Goal: Check status: Check status

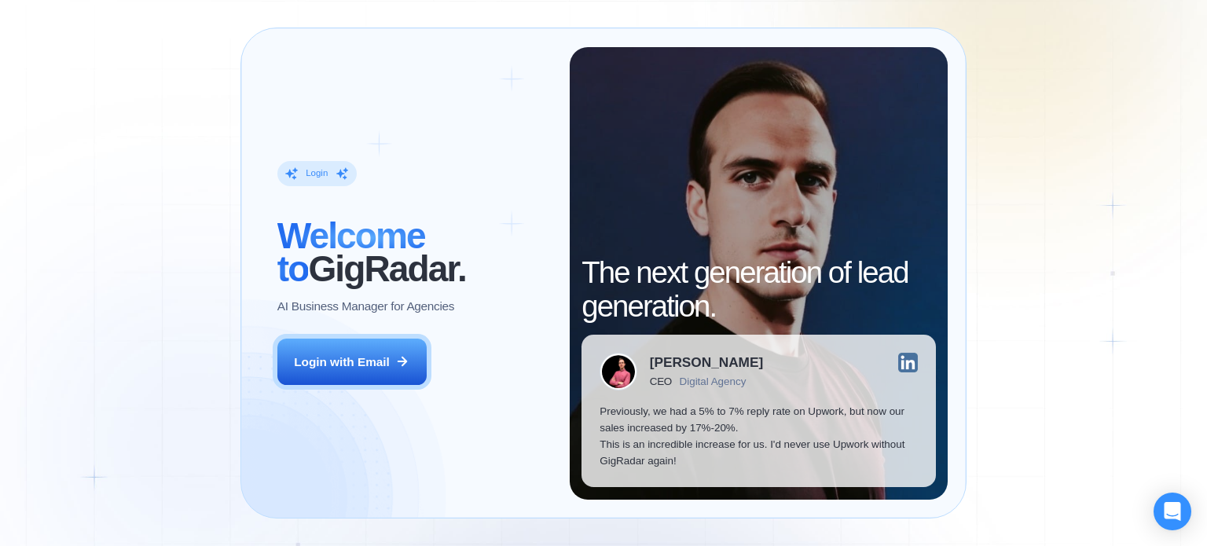
click at [374, 356] on div "Login with Email" at bounding box center [342, 362] width 96 height 17
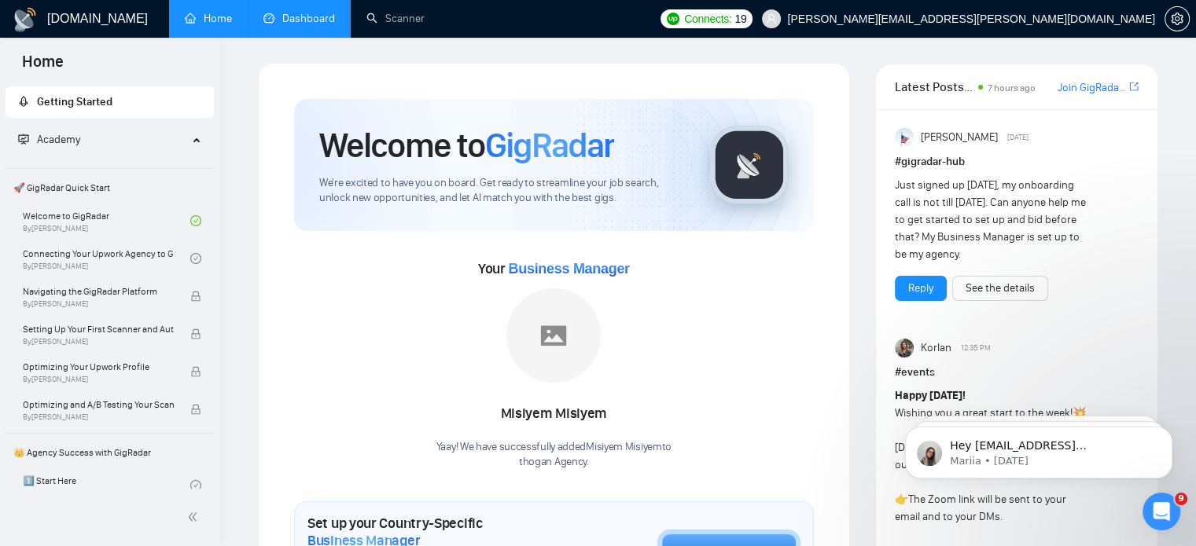
click at [295, 25] on link "Dashboard" at bounding box center [299, 18] width 72 height 13
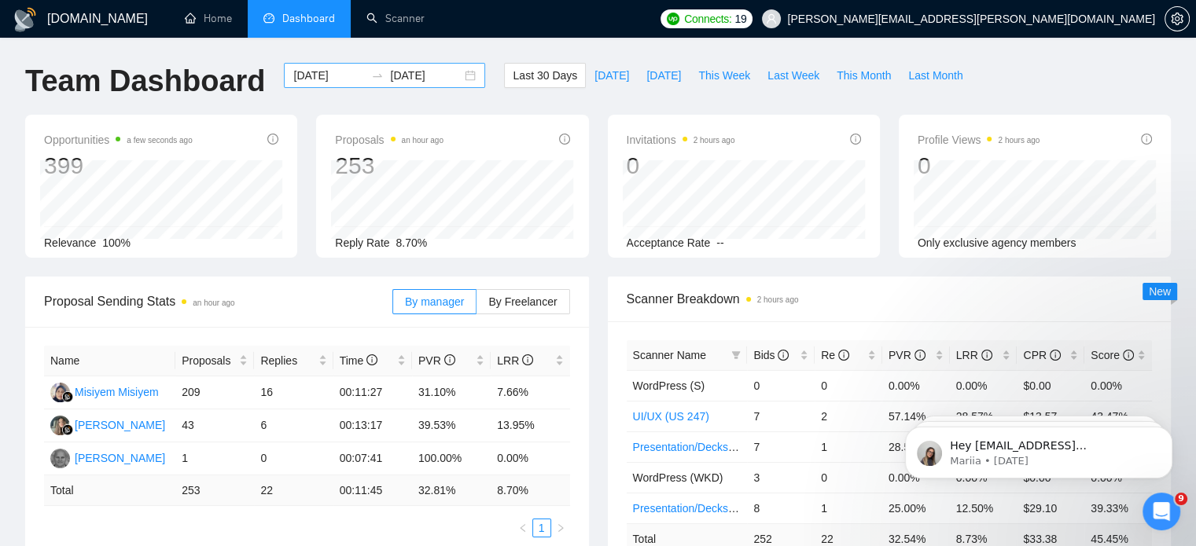
click at [465, 75] on div "2025-08-23 2025-09-22" at bounding box center [384, 75] width 201 height 25
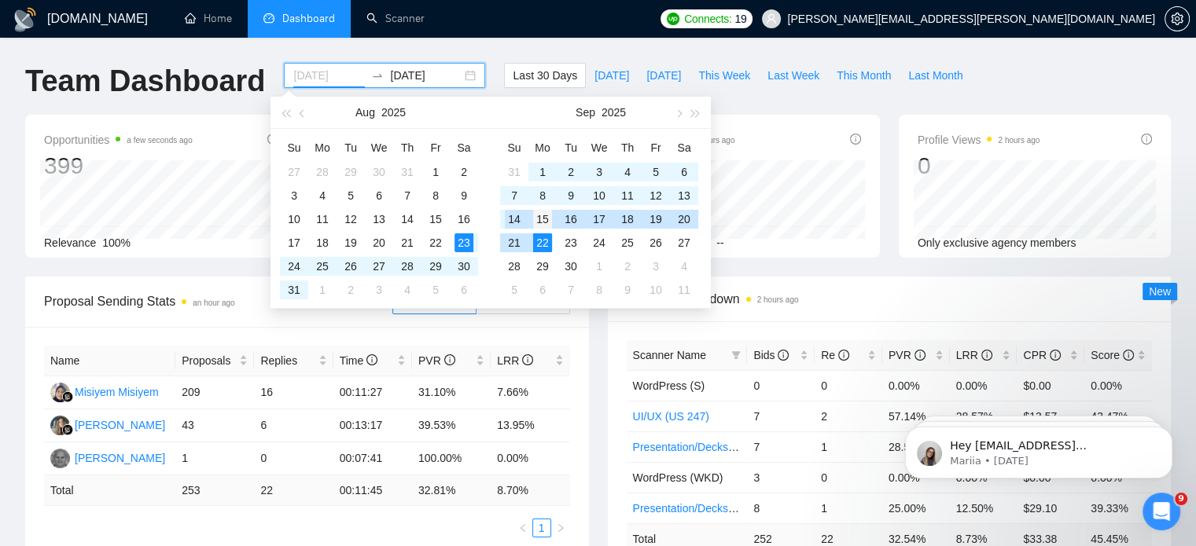
type input "2025-09-15"
click at [544, 222] on div "15" at bounding box center [542, 219] width 19 height 19
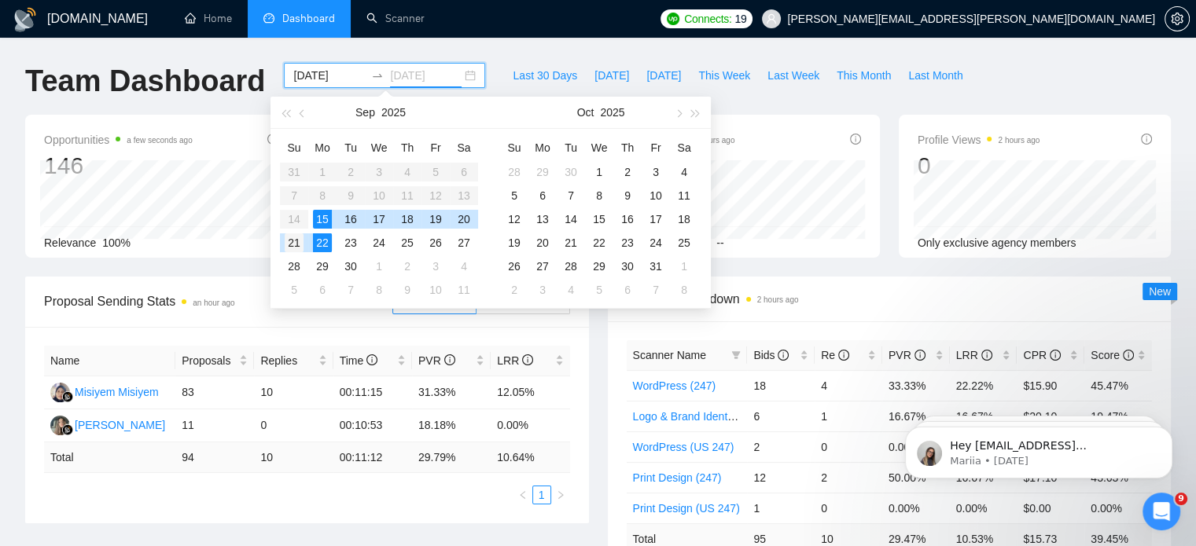
type input "2025-09-21"
click at [298, 244] on div "21" at bounding box center [294, 242] width 19 height 19
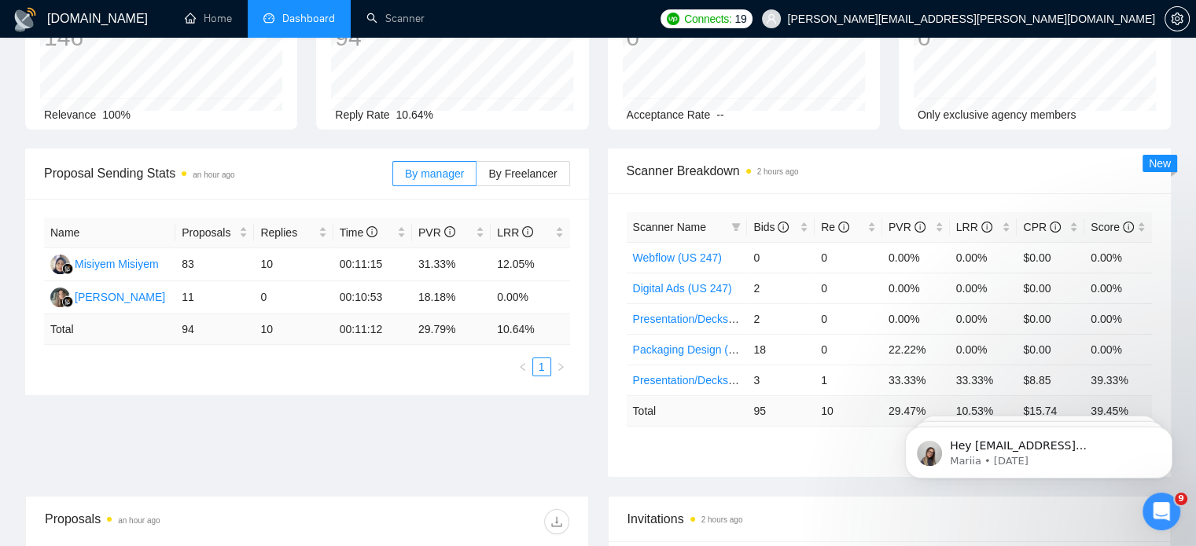
scroll to position [129, 0]
drag, startPoint x: 421, startPoint y: 333, endPoint x: 454, endPoint y: 332, distance: 33.8
click at [454, 332] on td "29.79 %" at bounding box center [451, 329] width 79 height 31
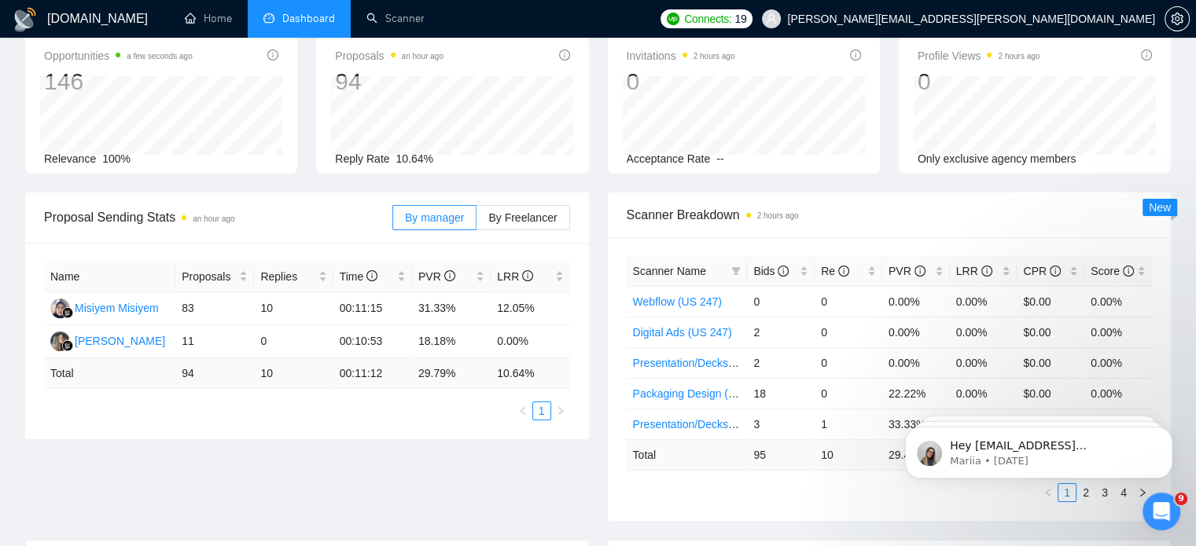
scroll to position [0, 0]
